Goal: Task Accomplishment & Management: Manage account settings

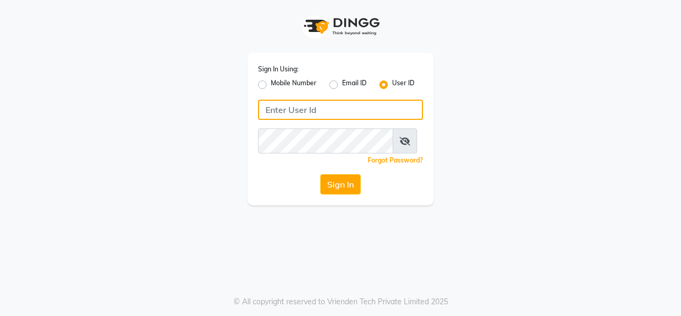
click at [300, 120] on input "Username" at bounding box center [340, 110] width 165 height 20
type input "9880341995"
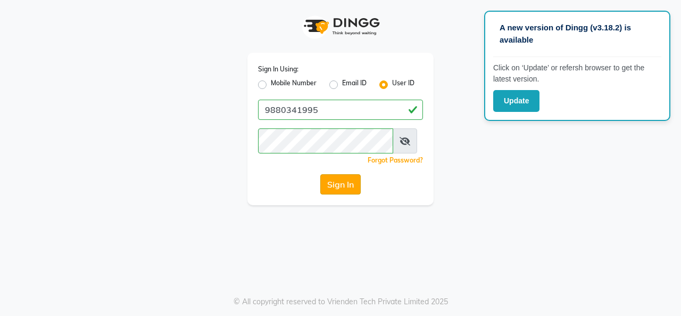
click at [339, 194] on button "Sign In" at bounding box center [340, 184] width 40 height 20
click at [477, 89] on div "Sign In Using: Mobile Number Email ID User ID 9880341995 Remember me Forgot Pas…" at bounding box center [340, 102] width 607 height 205
click at [475, 91] on div "Sign In Using: Mobile Number Email ID User ID 9880341995 Remember me Forgot Pas…" at bounding box center [340, 102] width 607 height 205
click at [329, 194] on button "Sign In" at bounding box center [340, 184] width 40 height 20
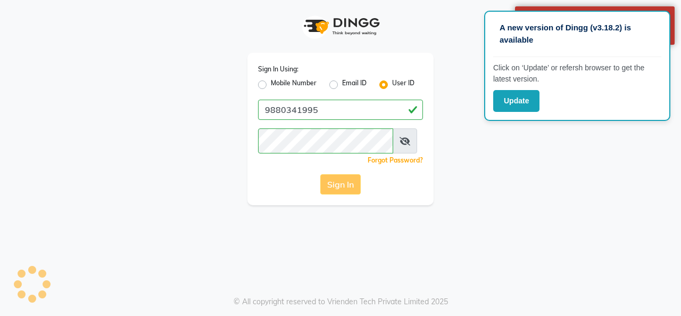
click at [339, 194] on div "Sign In" at bounding box center [340, 184] width 165 height 20
click at [342, 194] on button "Sign In" at bounding box center [340, 184] width 40 height 20
click at [341, 194] on div "Sign In" at bounding box center [340, 184] width 165 height 20
click at [341, 194] on button "Sign In" at bounding box center [340, 184] width 40 height 20
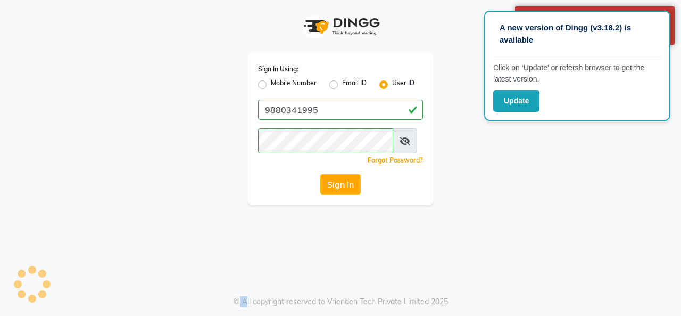
click at [341, 194] on button "Sign In" at bounding box center [340, 184] width 40 height 20
click at [343, 194] on button "Sign In" at bounding box center [340, 184] width 40 height 20
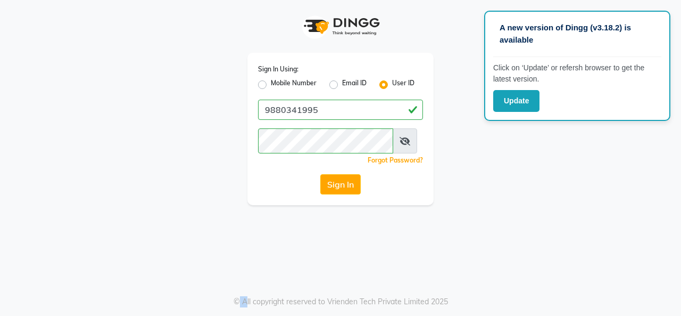
click at [343, 194] on button "Sign In" at bounding box center [340, 184] width 40 height 20
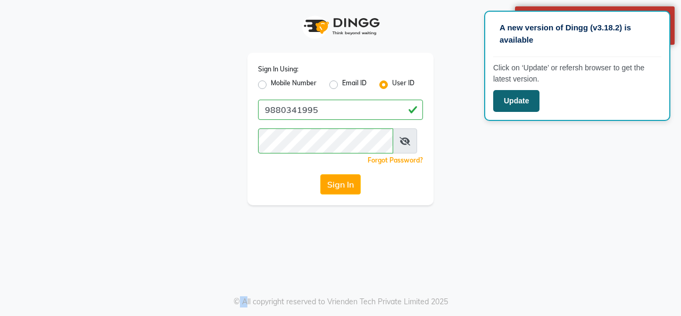
click at [509, 101] on button "Update" at bounding box center [516, 101] width 46 height 22
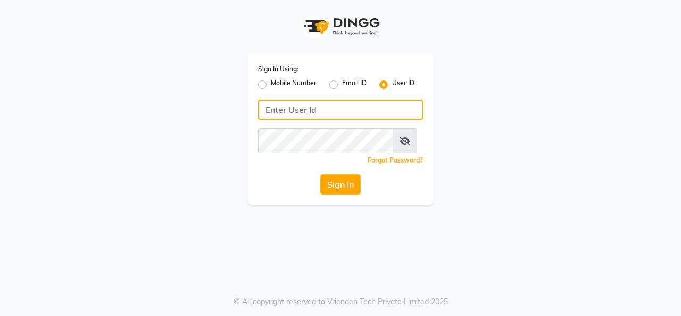
click at [331, 120] on input "Username" at bounding box center [340, 110] width 165 height 20
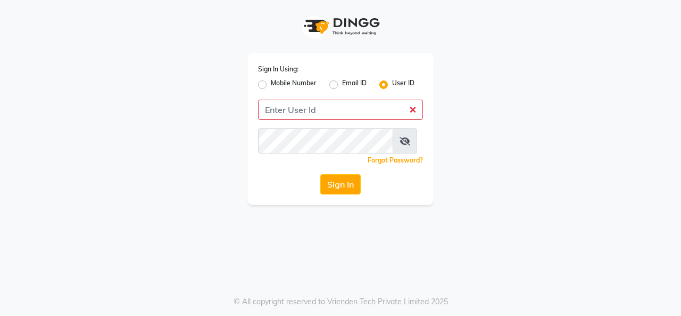
click at [271, 88] on label "Mobile Number" at bounding box center [294, 84] width 46 height 13
click at [271, 85] on input "Mobile Number" at bounding box center [274, 81] width 7 height 7
radio input "true"
click at [392, 87] on label "User ID" at bounding box center [403, 84] width 22 height 13
click at [392, 85] on input "User ID" at bounding box center [395, 81] width 7 height 7
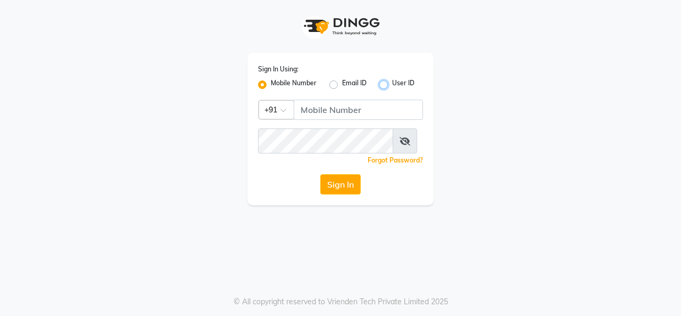
radio input "true"
radio input "false"
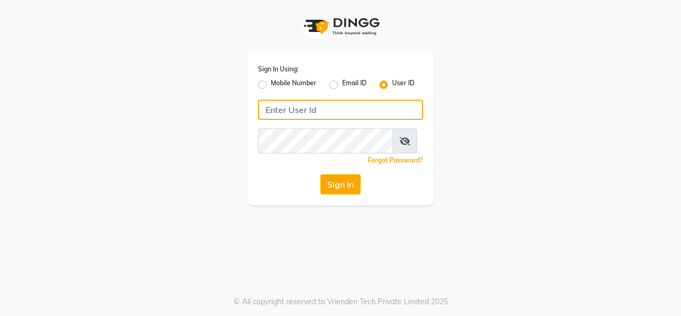
click at [334, 115] on input "Username" at bounding box center [340, 110] width 165 height 20
type input "9880341995"
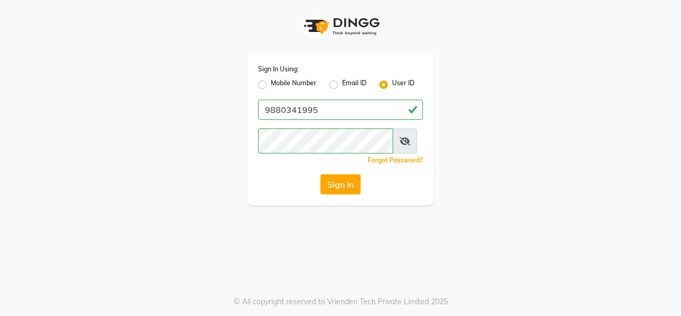
click at [410, 145] on icon at bounding box center [405, 141] width 11 height 9
click at [333, 194] on button "Sign In" at bounding box center [340, 184] width 40 height 20
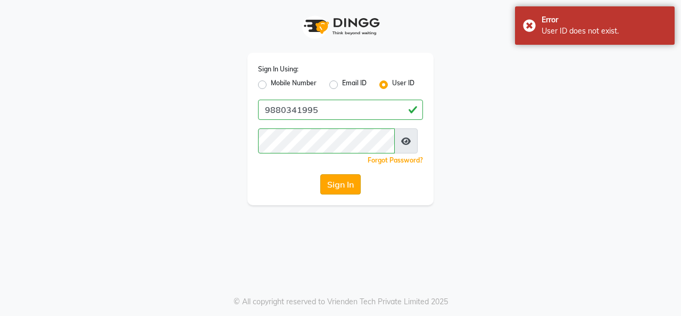
click at [334, 194] on button "Sign In" at bounding box center [340, 184] width 40 height 20
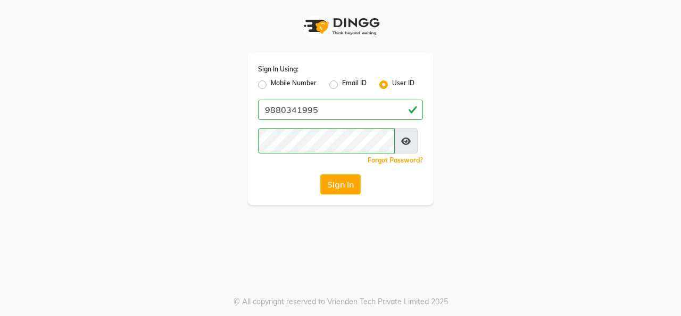
click at [271, 87] on label "Mobile Number" at bounding box center [294, 84] width 46 height 13
click at [271, 85] on input "Mobile Number" at bounding box center [274, 81] width 7 height 7
radio input "true"
radio input "false"
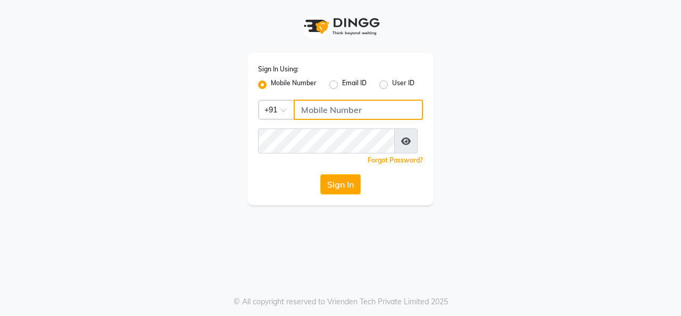
click at [330, 120] on input "Username" at bounding box center [358, 110] width 129 height 20
type input "9880341995"
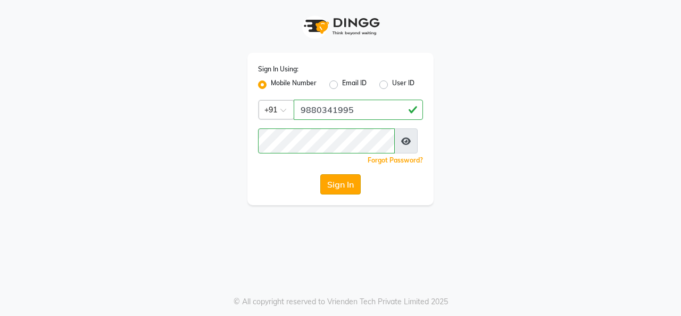
click at [344, 194] on button "Sign In" at bounding box center [340, 184] width 40 height 20
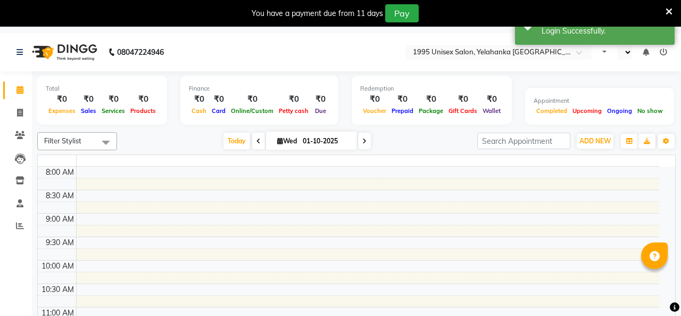
select select "en"
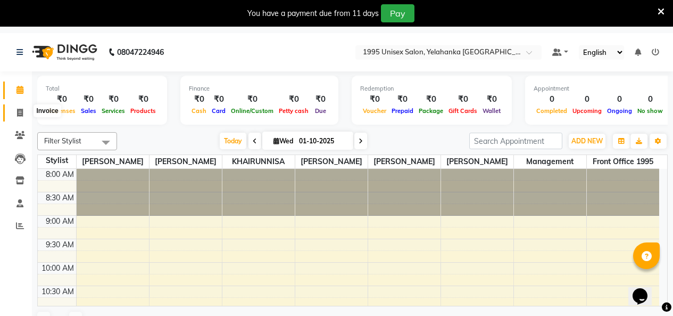
click at [18, 112] on icon at bounding box center [20, 113] width 6 height 8
select select "service"
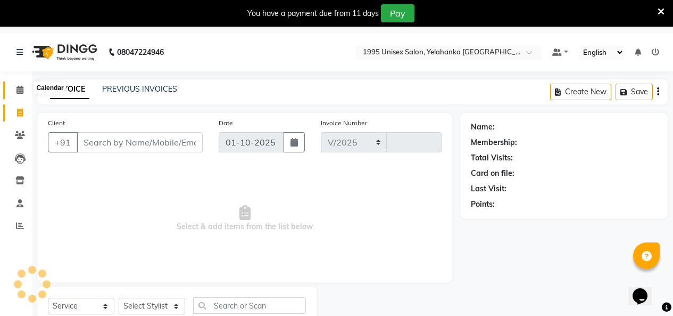
select select "8994"
type input "0004"
click at [19, 89] on icon at bounding box center [19, 90] width 7 height 8
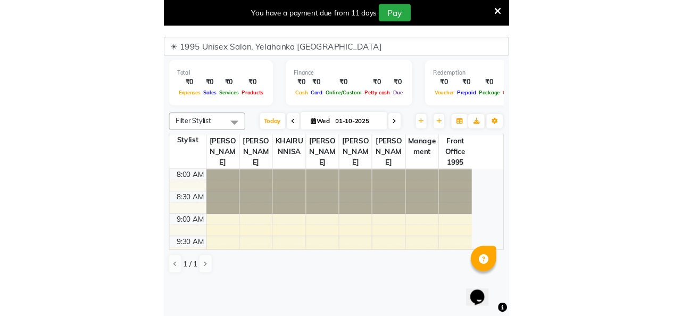
scroll to position [33, 0]
